Goal: Information Seeking & Learning: Learn about a topic

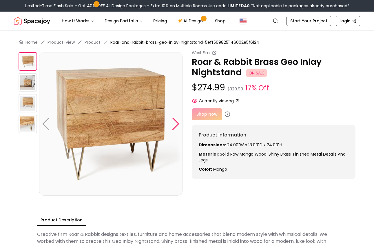
click at [177, 124] on div at bounding box center [176, 124] width 8 height 13
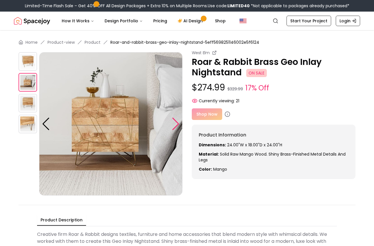
click at [177, 124] on div at bounding box center [176, 124] width 8 height 13
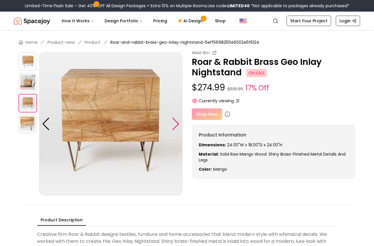
click at [177, 124] on div at bounding box center [176, 124] width 8 height 13
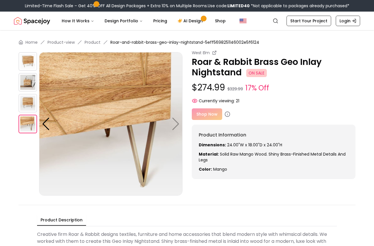
click at [202, 117] on div "Shop Now" at bounding box center [274, 114] width 164 height 12
click at [206, 114] on div "Shop Now" at bounding box center [274, 114] width 164 height 12
click at [221, 113] on div "Shop Now" at bounding box center [274, 114] width 164 height 12
click at [206, 113] on div "Shop Now" at bounding box center [274, 114] width 164 height 12
click at [194, 120] on div "Shop Now" at bounding box center [274, 114] width 164 height 12
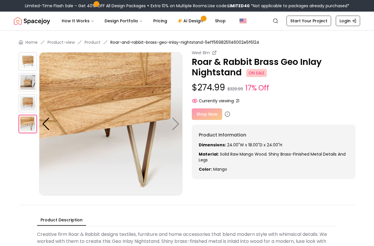
click at [19, 119] on img at bounding box center [28, 124] width 19 height 19
click at [26, 84] on img at bounding box center [28, 82] width 19 height 19
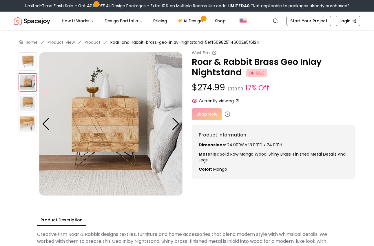
click at [36, 59] on img at bounding box center [28, 61] width 19 height 19
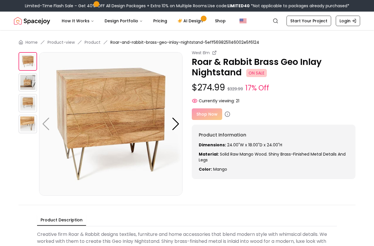
click at [199, 115] on div "Shop Now" at bounding box center [274, 114] width 164 height 12
click at [210, 115] on div "Shop Now" at bounding box center [274, 114] width 164 height 12
click at [215, 70] on p "Roar & Rabbit Brass Geo Inlay Nightstand ON SALE" at bounding box center [274, 67] width 164 height 21
click at [213, 53] on icon at bounding box center [214, 52] width 5 height 5
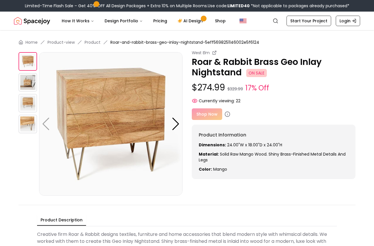
click at [202, 112] on div "Shop Now" at bounding box center [274, 114] width 164 height 12
click at [202, 113] on div "Shop Now" at bounding box center [274, 114] width 164 height 12
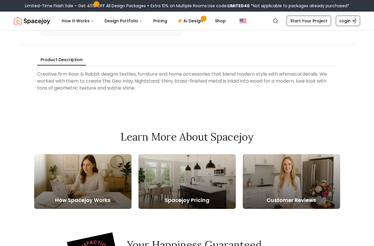
scroll to position [165, 0]
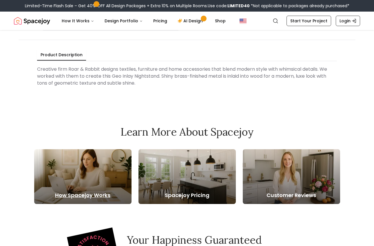
click at [118, 177] on div at bounding box center [82, 176] width 97 height 55
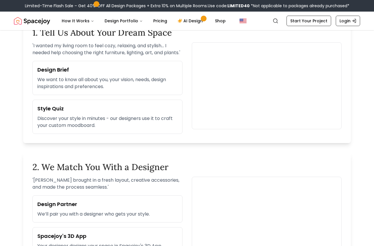
scroll to position [233, 0]
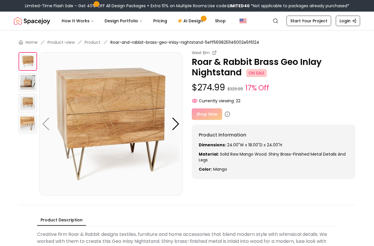
click at [205, 75] on p "Roar & Rabbit Brass Geo Inlay Nightstand ON SALE" at bounding box center [274, 67] width 164 height 21
click at [125, 99] on img at bounding box center [111, 124] width 144 height 144
click at [193, 116] on div "Shop Now" at bounding box center [274, 114] width 164 height 12
click at [154, 21] on link "Pricing" at bounding box center [160, 21] width 23 height 12
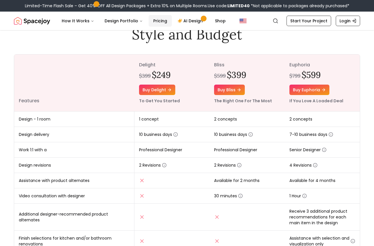
scroll to position [70, 0]
